Goal: Information Seeking & Learning: Learn about a topic

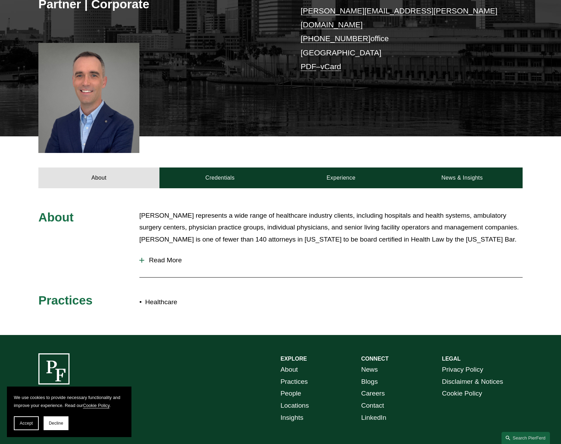
scroll to position [145, 0]
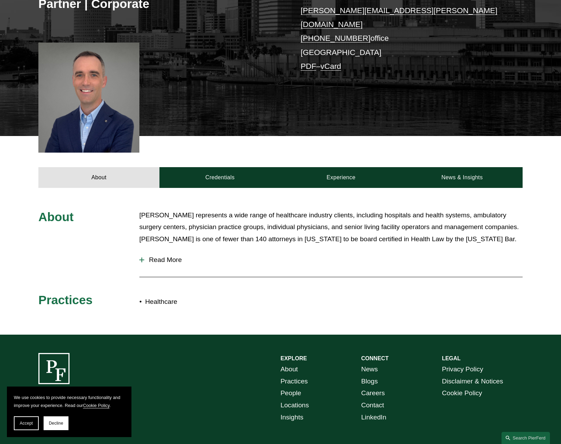
click at [172, 259] on button "Read More" at bounding box center [330, 260] width 383 height 18
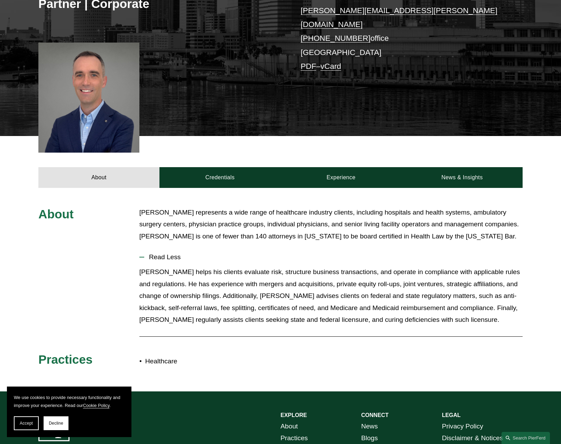
click at [187, 236] on div "[PERSON_NAME] represents a wide range of healthcare industry clients, including…" at bounding box center [330, 228] width 383 height 42
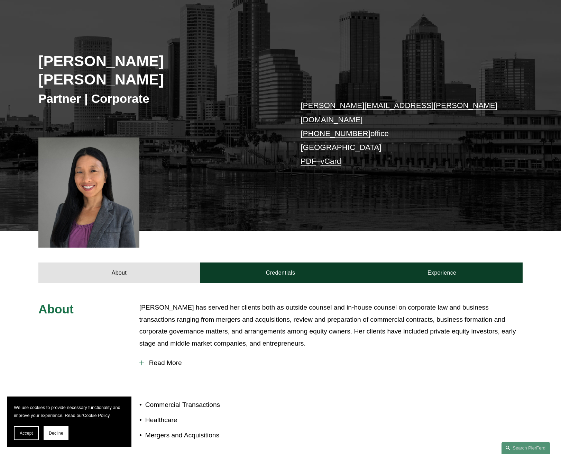
scroll to position [100, 0]
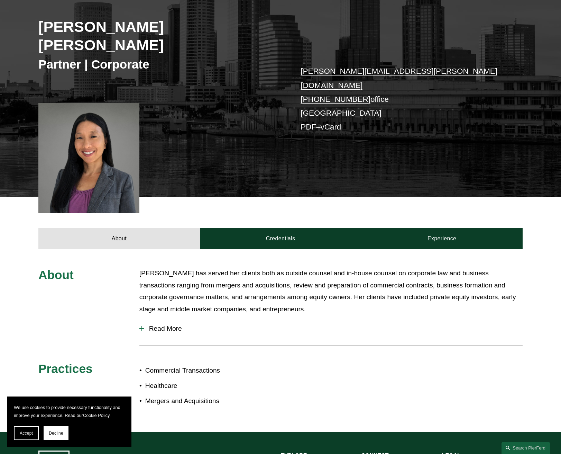
click at [421, 267] on p "Julia has served her clients both as outside counsel and in-house counsel on co…" at bounding box center [330, 291] width 383 height 48
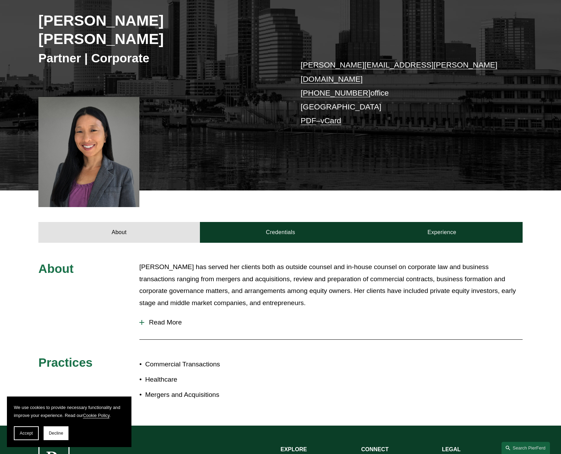
click at [177, 318] on span "Read More" at bounding box center [333, 322] width 379 height 8
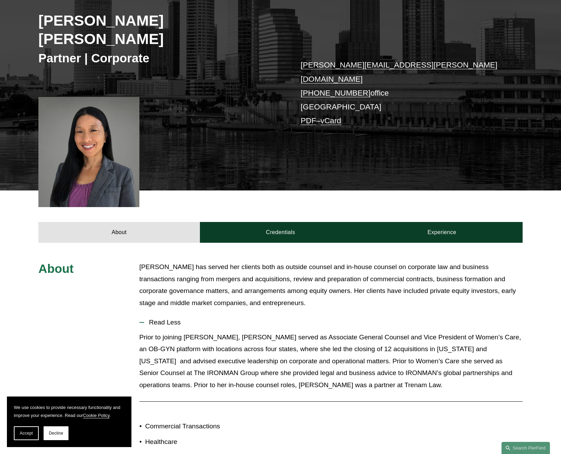
click at [207, 313] on button "Read Less" at bounding box center [330, 322] width 383 height 18
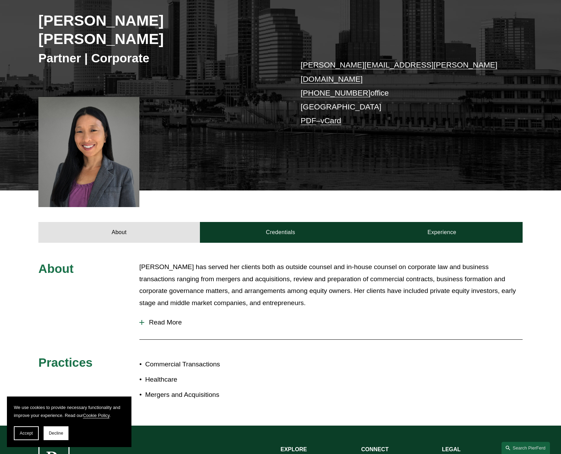
click at [207, 313] on button "Read More" at bounding box center [330, 322] width 383 height 18
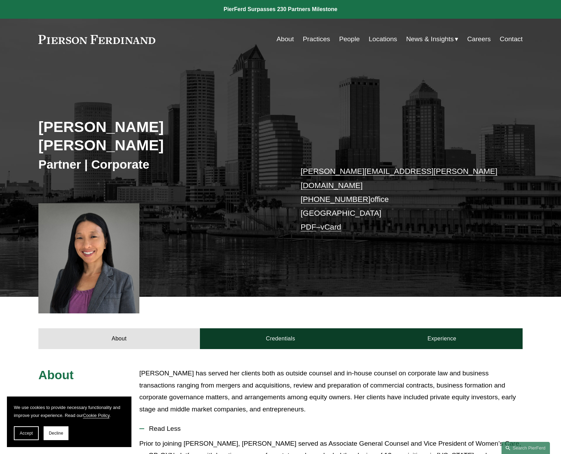
scroll to position [0, 0]
